Goal: Transaction & Acquisition: Purchase product/service

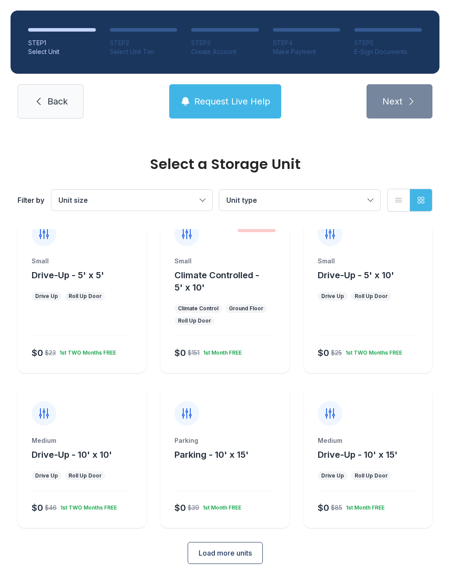
scroll to position [23, 0]
click at [238, 93] on button "Request Live Help" at bounding box center [225, 101] width 112 height 34
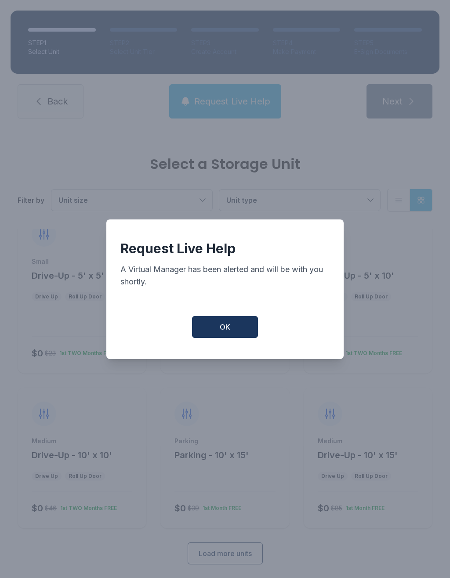
click at [244, 335] on button "OK" at bounding box center [225, 327] width 66 height 22
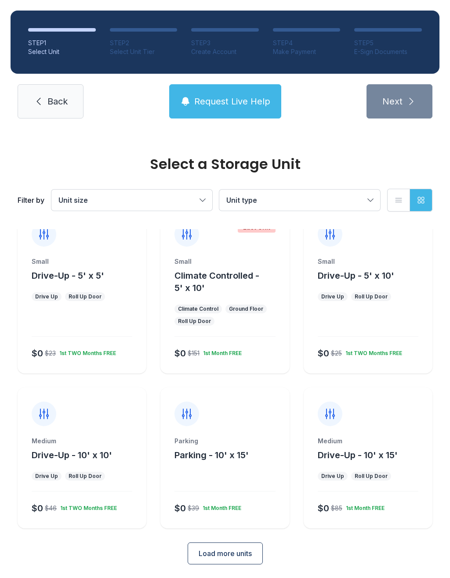
click at [55, 99] on span "Back" at bounding box center [57, 101] width 20 height 12
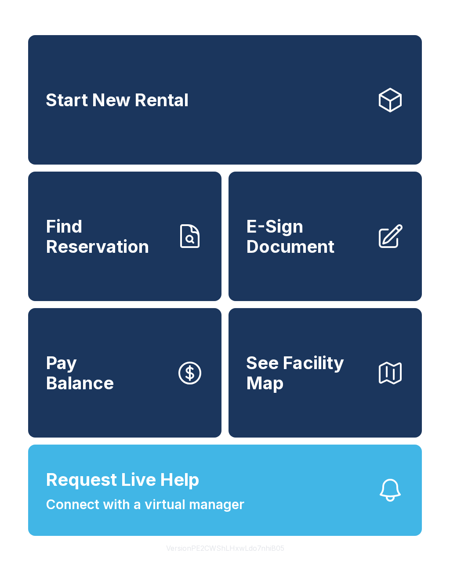
click at [159, 515] on span "Connect with a virtual manager" at bounding box center [145, 505] width 198 height 20
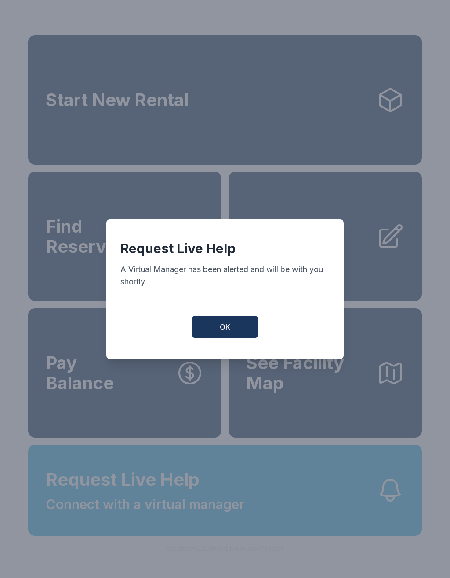
click at [233, 334] on button "OK" at bounding box center [225, 327] width 66 height 22
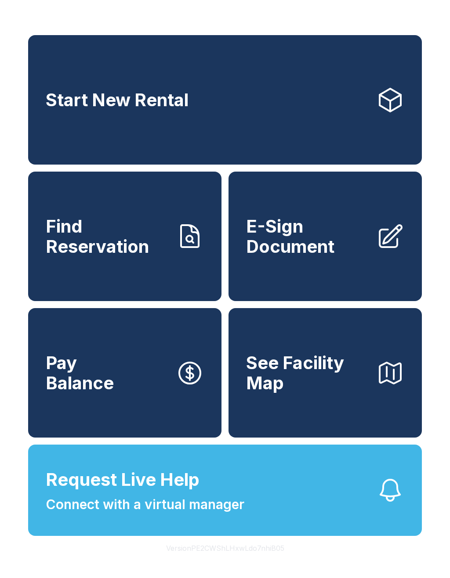
click at [229, 515] on span "Connect with a virtual manager" at bounding box center [145, 505] width 198 height 20
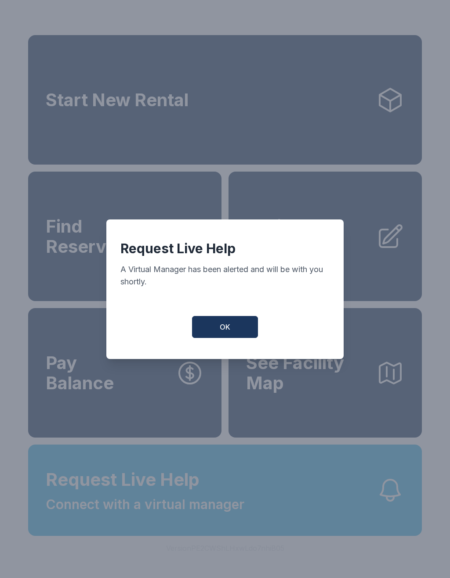
click at [234, 330] on button "OK" at bounding box center [225, 327] width 66 height 22
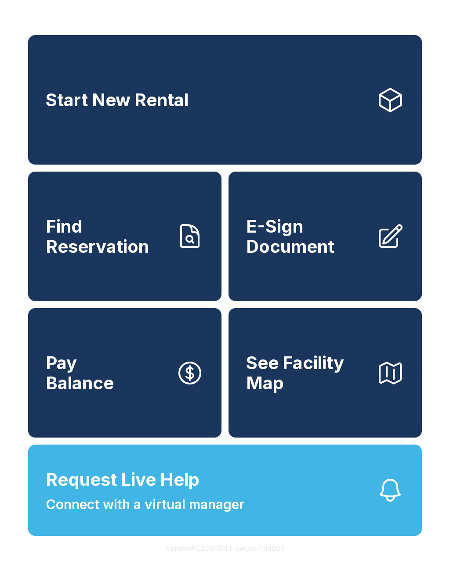
click at [197, 110] on link "Start New Rental" at bounding box center [224, 100] width 393 height 130
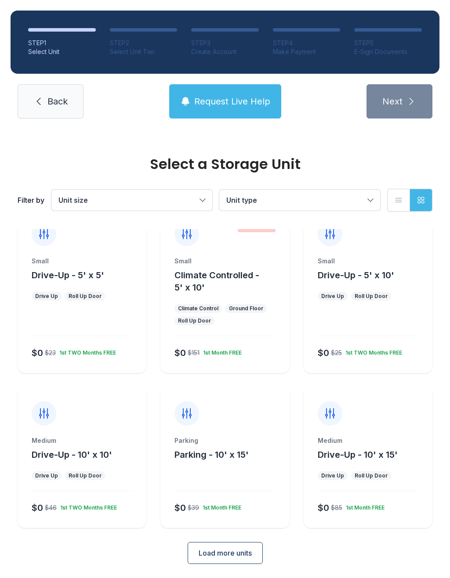
scroll to position [23, 0]
click at [196, 194] on button "Unit size" at bounding box center [131, 200] width 161 height 21
click at [257, 547] on button "Load more units" at bounding box center [224, 554] width 75 height 22
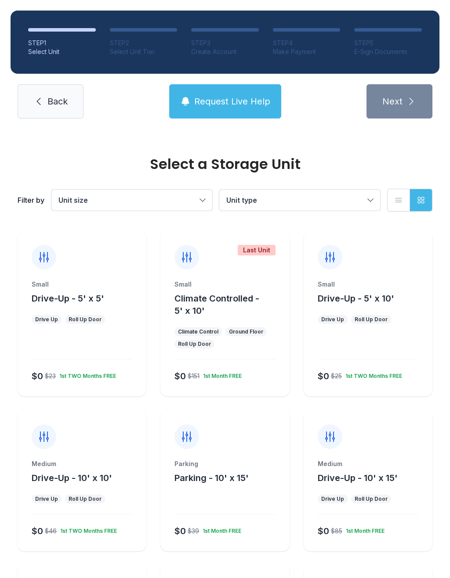
scroll to position [0, 0]
click at [194, 208] on button "Unit size" at bounding box center [131, 200] width 161 height 21
click at [190, 204] on span "Unit size" at bounding box center [127, 200] width 138 height 11
click at [364, 198] on button "Unit type" at bounding box center [299, 200] width 161 height 21
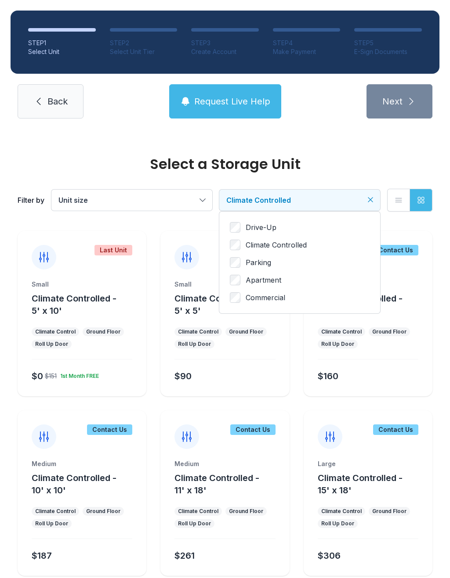
click at [375, 198] on button "Climate Controlled" at bounding box center [299, 200] width 161 height 21
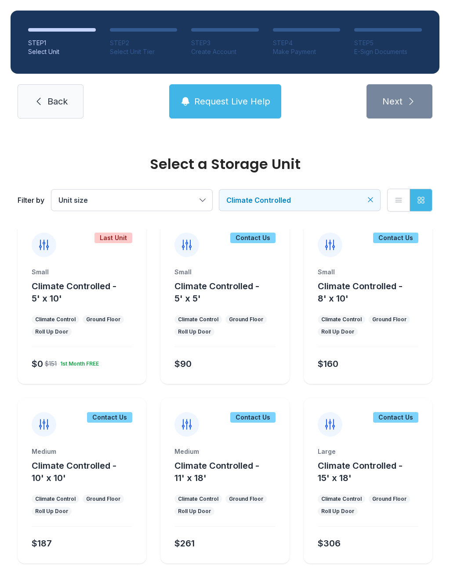
scroll to position [11, 0]
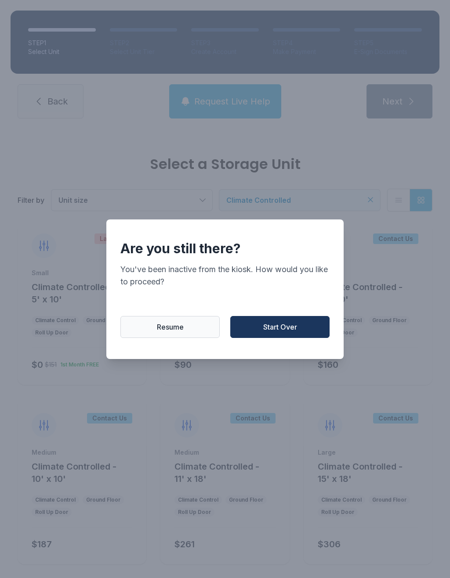
click at [181, 332] on span "Resume" at bounding box center [170, 327] width 27 height 11
